Goal: Information Seeking & Learning: Find specific fact

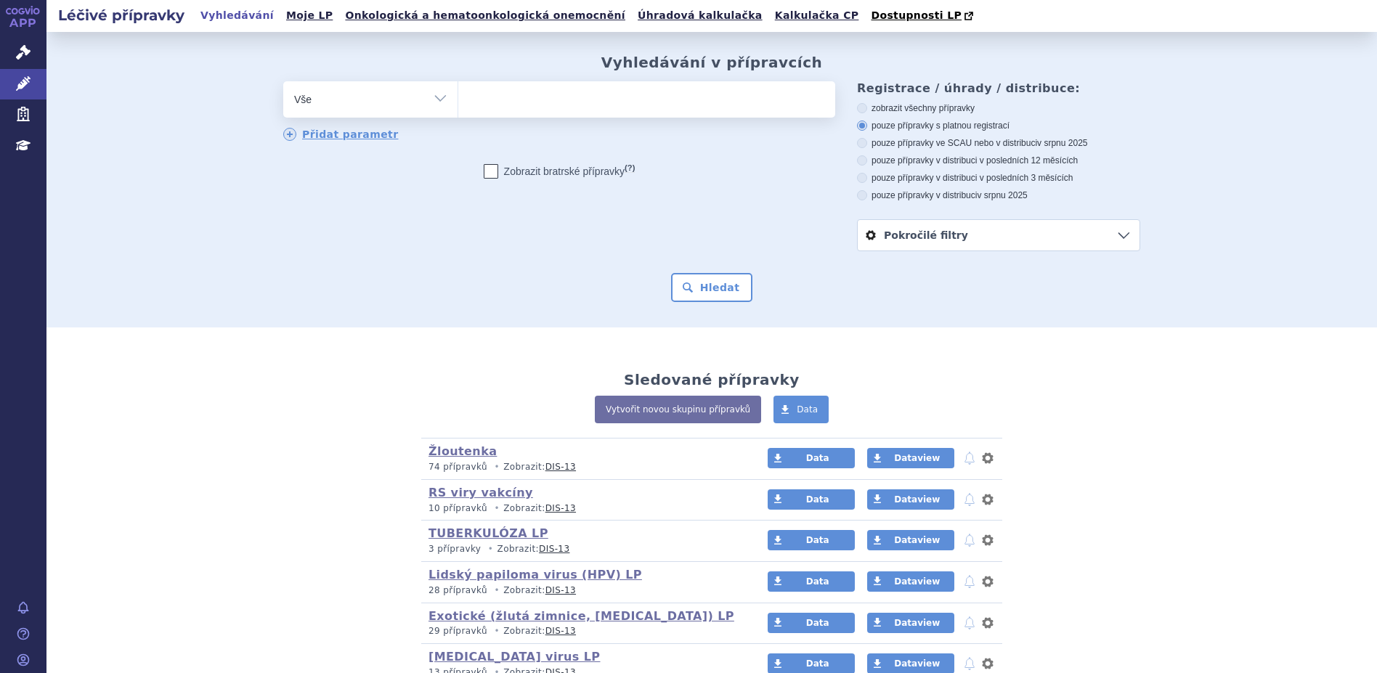
click at [478, 108] on ul at bounding box center [646, 96] width 377 height 30
click at [458, 108] on select at bounding box center [457, 99] width 1 height 36
type input "sy"
type input "syi"
type input "syis"
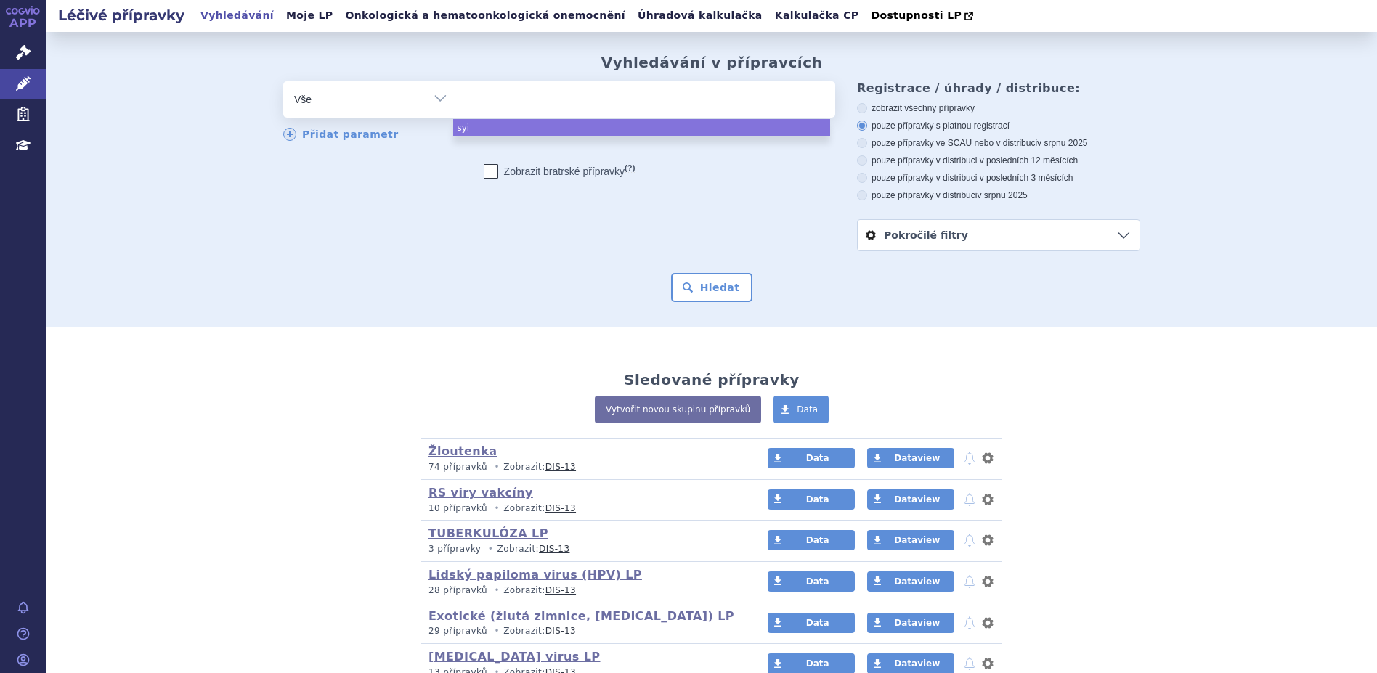
select select "syis"
type input "syis"
select select
type input "sy"
type input "syna"
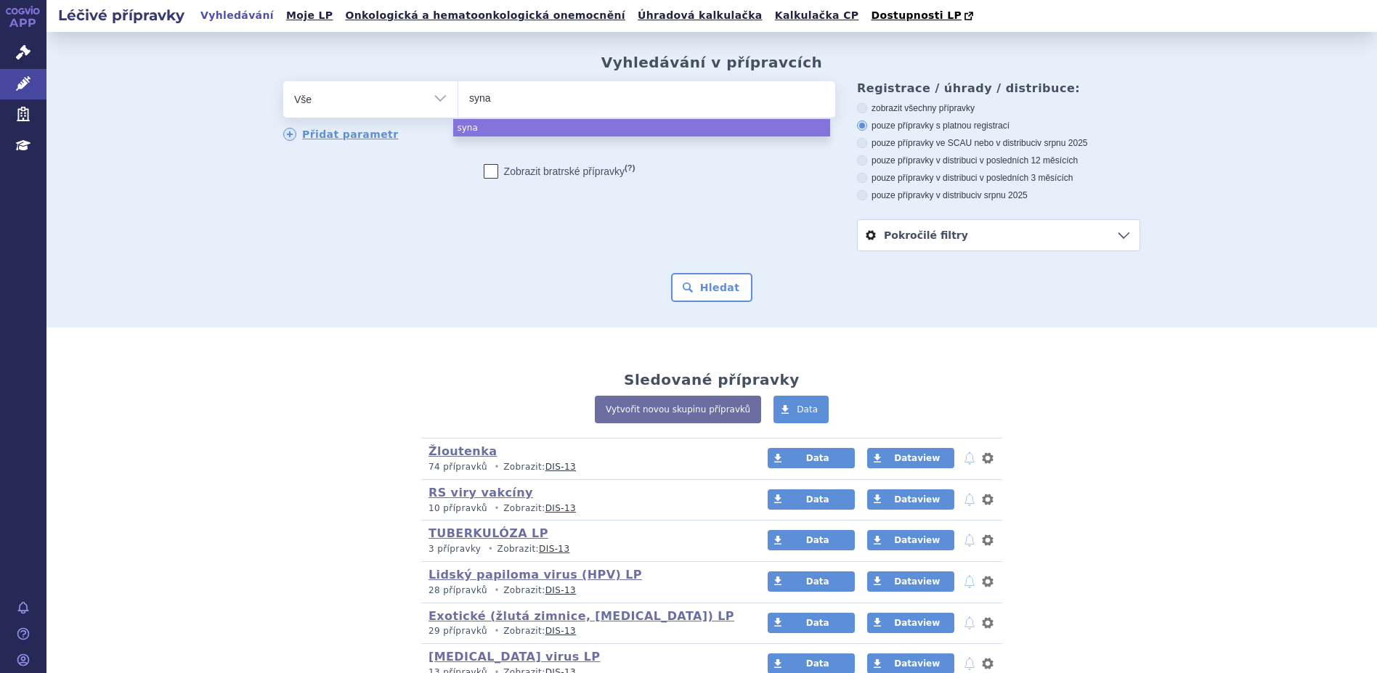
type input "synag"
type input "synagis"
select select "synagis"
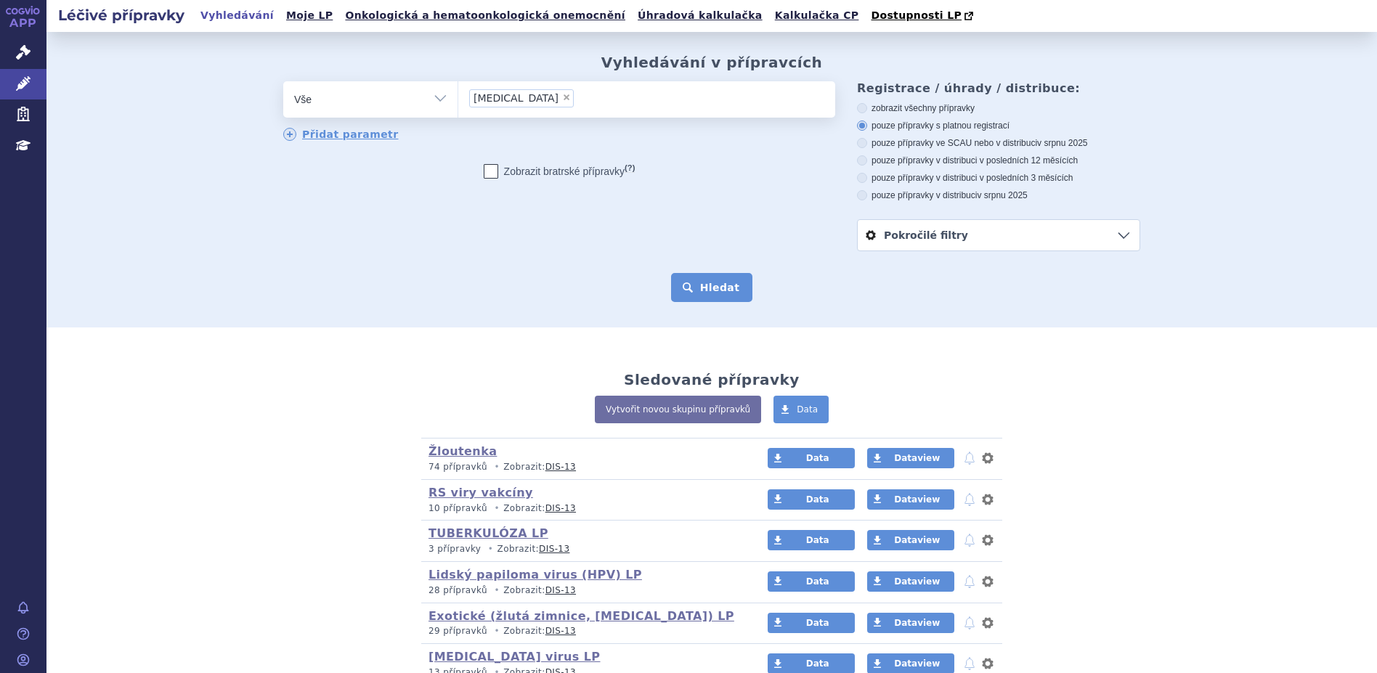
click at [692, 285] on button "Hledat" at bounding box center [712, 287] width 82 height 29
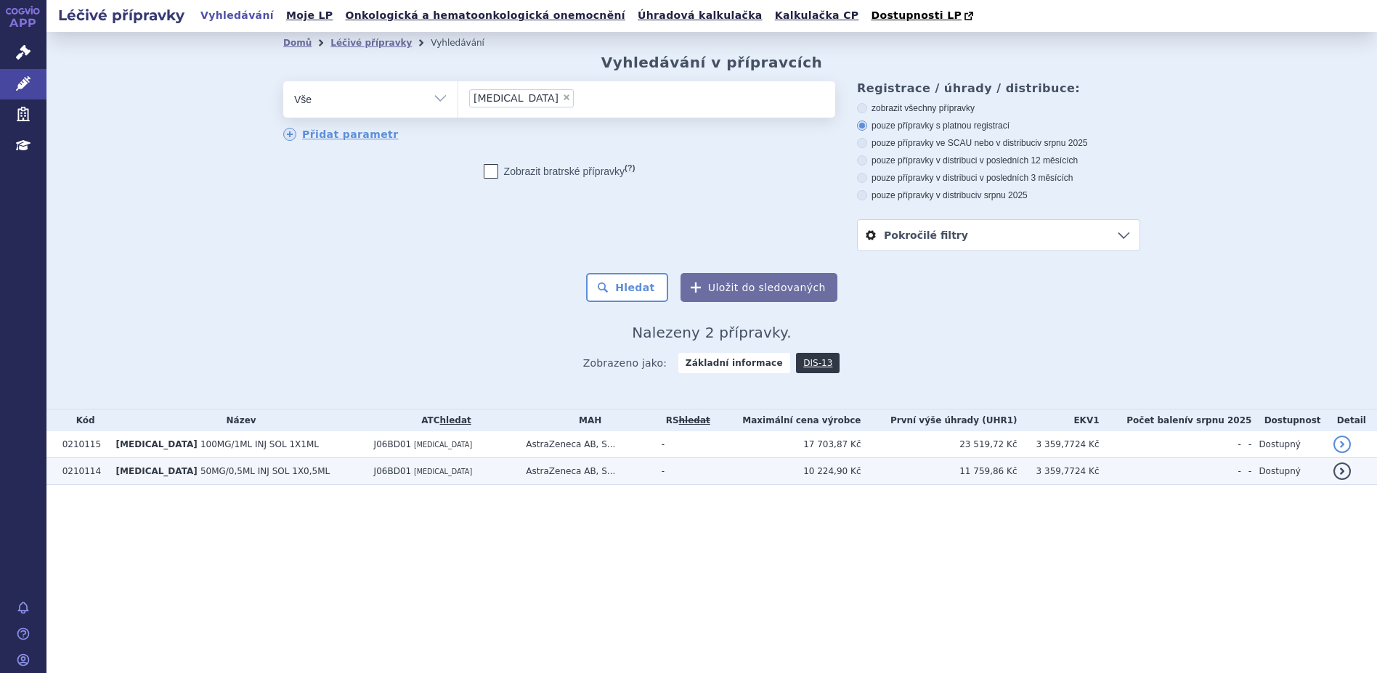
click at [414, 474] on span "[MEDICAL_DATA]" at bounding box center [443, 472] width 58 height 8
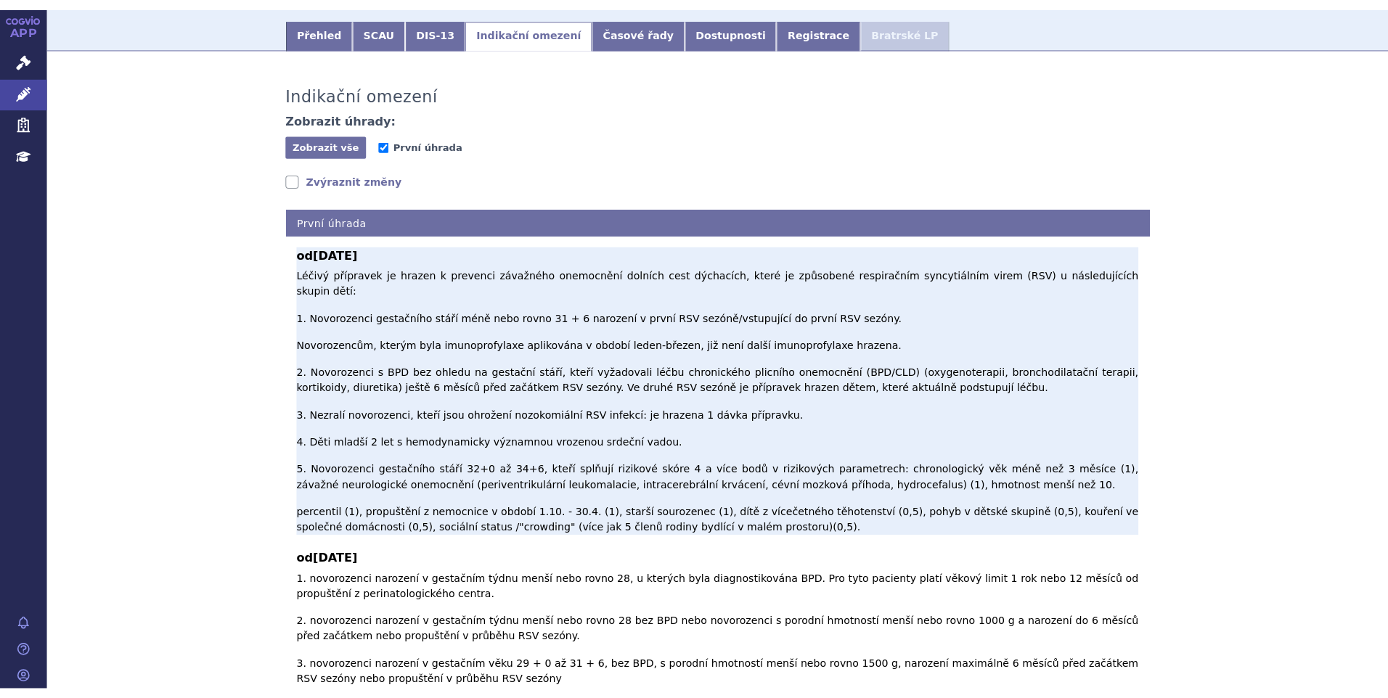
scroll to position [218, 0]
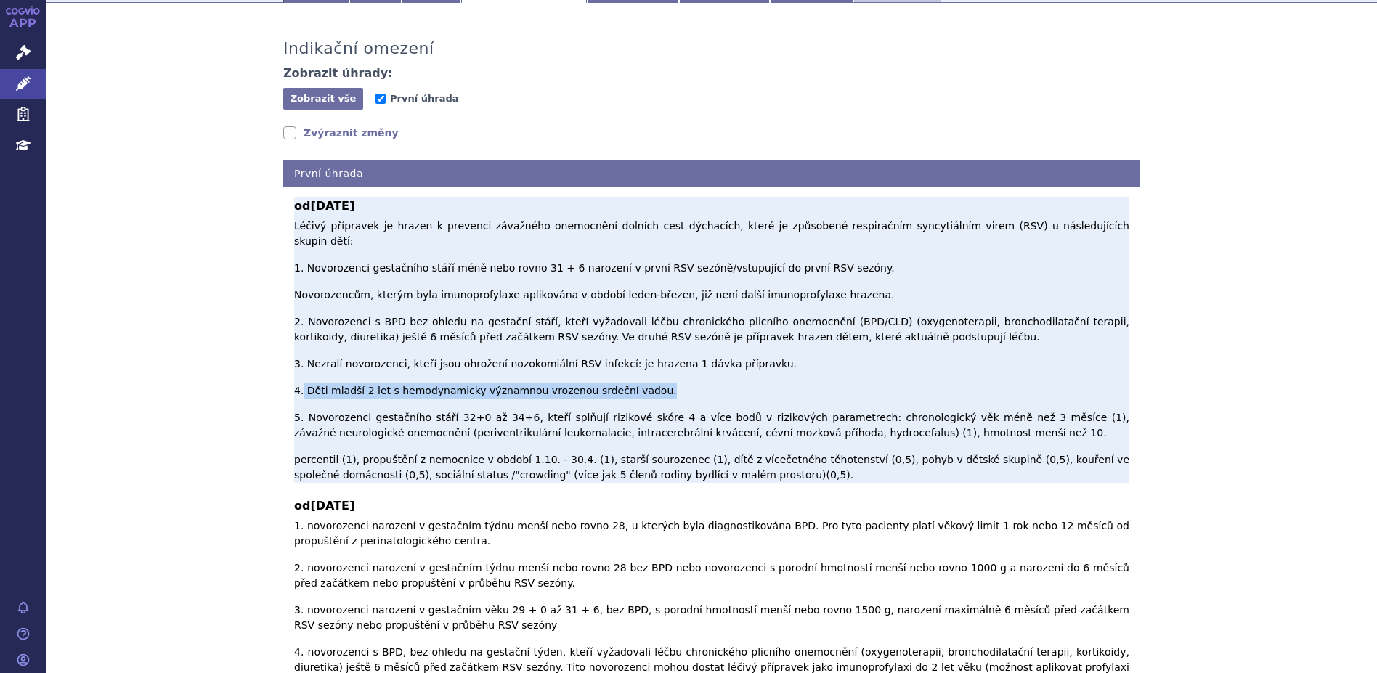
drag, startPoint x: 297, startPoint y: 332, endPoint x: 645, endPoint y: 335, distance: 347.8
click at [645, 335] on p "Léčivý přípravek je hrazen k prevenci závažného onemocnění dolních cest dýchací…" at bounding box center [711, 351] width 835 height 264
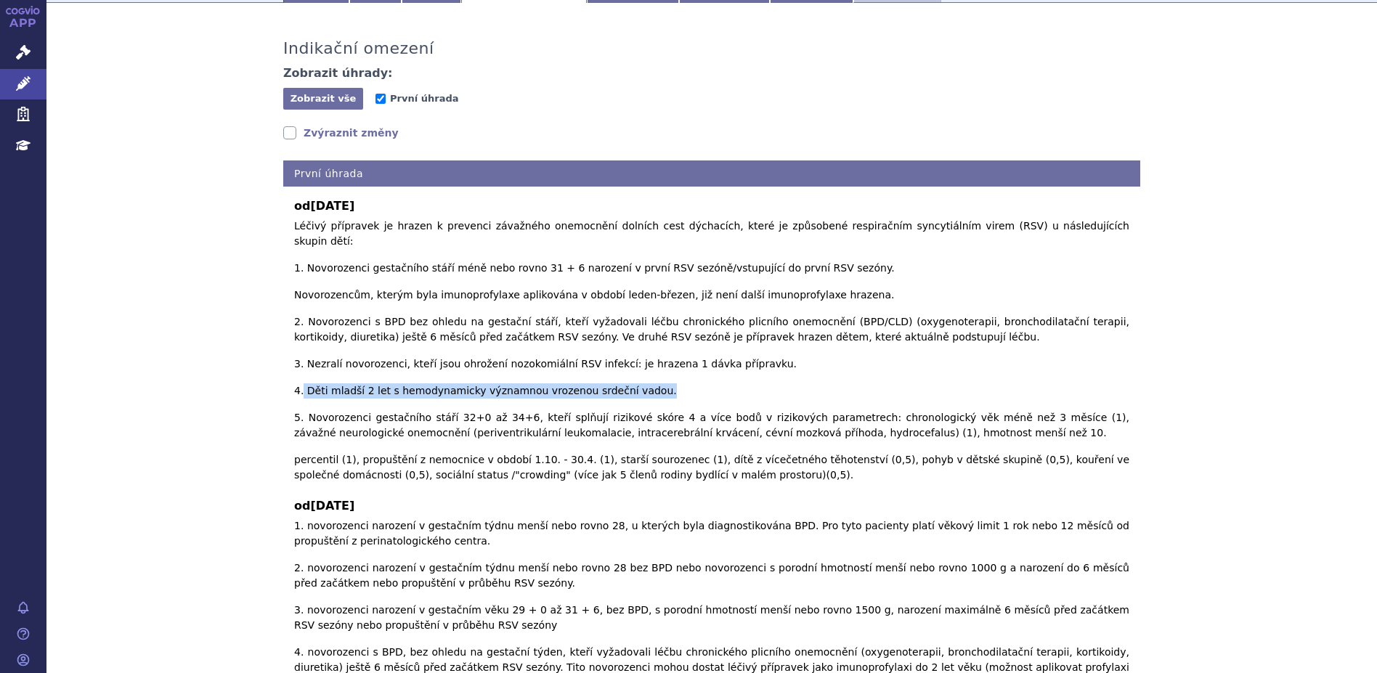
copy p "[PERSON_NAME] 2 let s hemodynamicky významnou vrozenou srdeční vadou."
drag, startPoint x: 969, startPoint y: 37, endPoint x: 1215, endPoint y: 1, distance: 248.8
click at [1032, 36] on div "Indikační omezení Zobrazit úhrady: Zobrazit vše Skrýt vše První úhrada Zvýrazni…" at bounding box center [711, 674] width 915 height 1315
